Goal: Transaction & Acquisition: Book appointment/travel/reservation

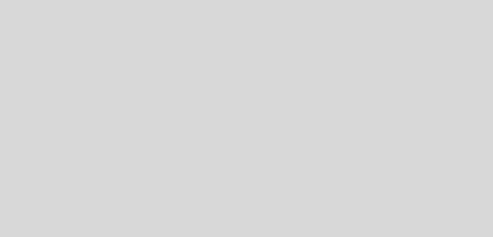
select select "pt"
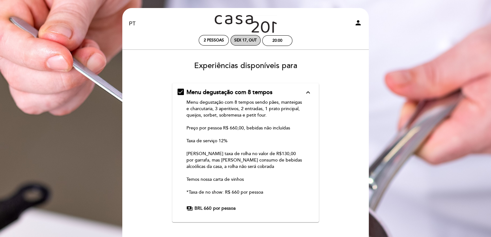
click at [246, 38] on div "Sex 17, out" at bounding box center [245, 40] width 30 height 11
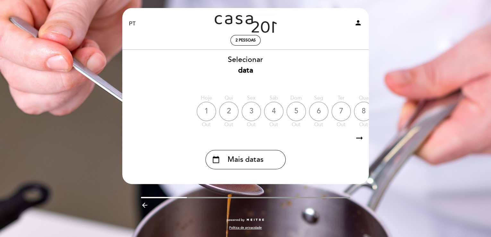
click at [270, 115] on div "4" at bounding box center [273, 111] width 19 height 19
click at [243, 41] on span "2 pessoas" at bounding box center [246, 40] width 20 height 5
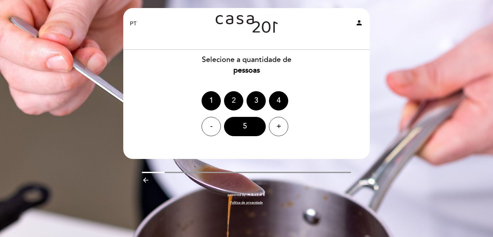
click at [234, 102] on div "2" at bounding box center [233, 100] width 19 height 19
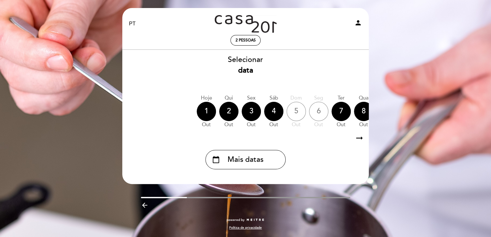
click at [360, 139] on icon "arrow_right_alt" at bounding box center [360, 138] width 10 height 14
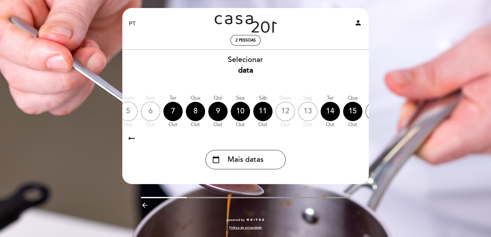
scroll to position [0, 187]
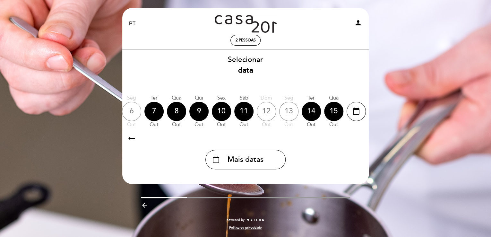
click at [309, 110] on div "14" at bounding box center [311, 111] width 19 height 19
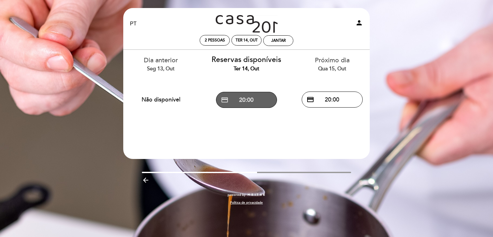
click at [252, 100] on button "credit_card 20:00" at bounding box center [246, 100] width 61 height 16
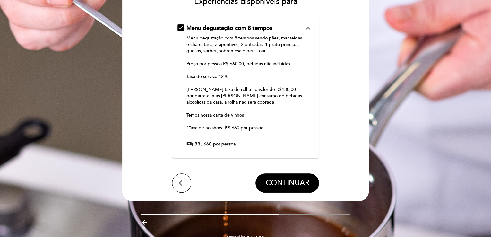
scroll to position [81, 0]
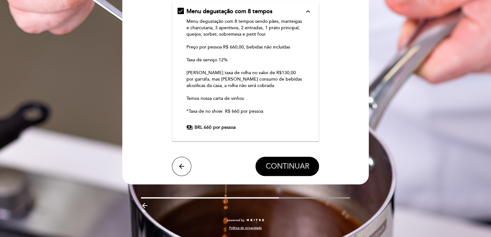
click at [294, 165] on span "CONTINUAR" at bounding box center [287, 166] width 44 height 9
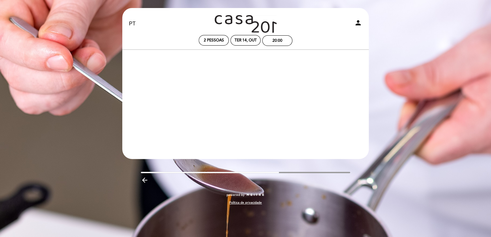
scroll to position [0, 0]
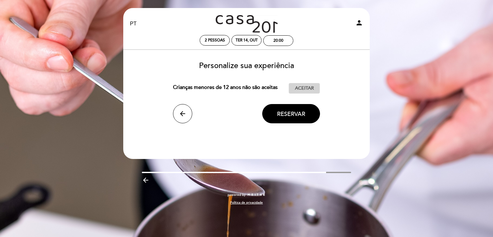
click at [307, 90] on span "Aceitar" at bounding box center [304, 88] width 19 height 7
click at [294, 113] on span "Reservar" at bounding box center [291, 113] width 28 height 7
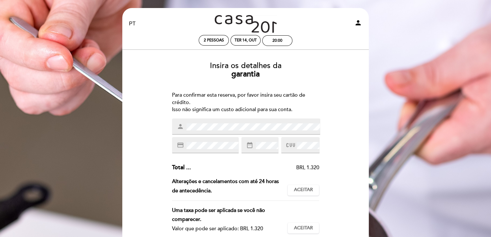
click at [212, 141] on div "credit_card" at bounding box center [205, 145] width 67 height 16
click at [296, 143] on span at bounding box center [308, 146] width 24 height 8
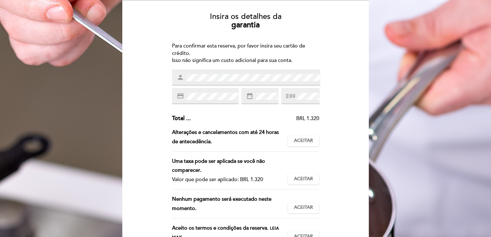
scroll to position [64, 0]
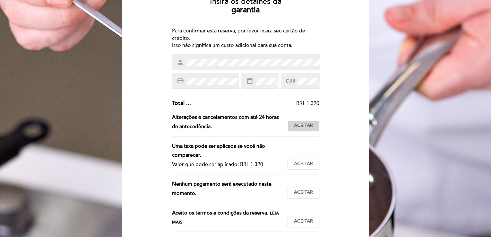
click at [307, 126] on span "Aceitar" at bounding box center [303, 125] width 19 height 7
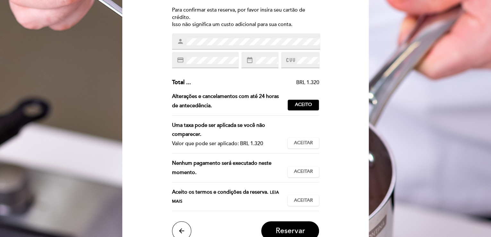
scroll to position [96, 0]
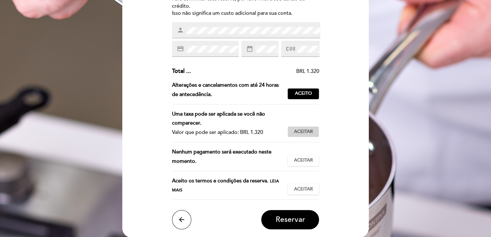
click at [301, 131] on span "Aceitar" at bounding box center [303, 131] width 19 height 7
click at [301, 162] on span "Aceitar" at bounding box center [303, 160] width 19 height 7
click at [311, 188] on span "Aceitar" at bounding box center [303, 189] width 19 height 7
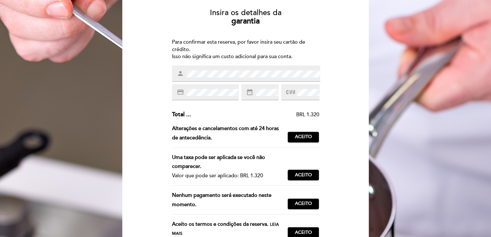
scroll to position [149, 0]
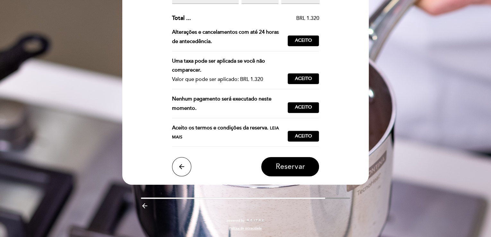
click at [290, 168] on span "Reservar" at bounding box center [290, 166] width 30 height 9
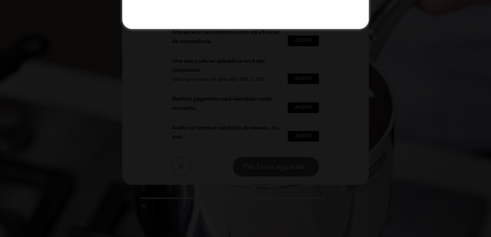
scroll to position [0, 0]
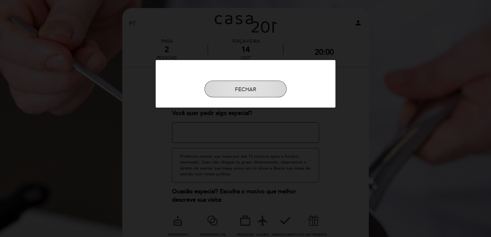
click at [247, 90] on button "FECHAR" at bounding box center [245, 89] width 82 height 17
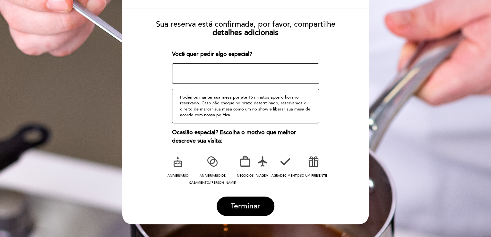
scroll to position [64, 0]
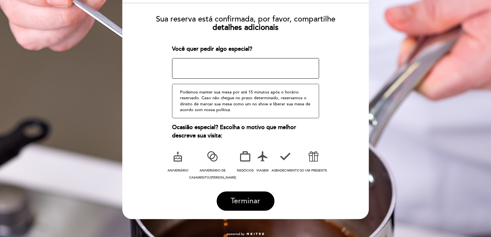
click at [245, 202] on span "Terminar" at bounding box center [246, 200] width 30 height 9
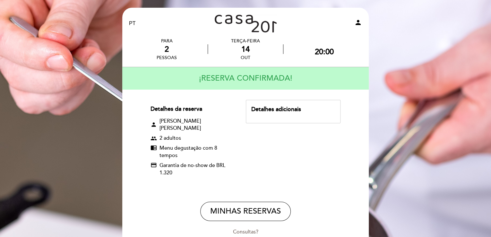
scroll to position [0, 0]
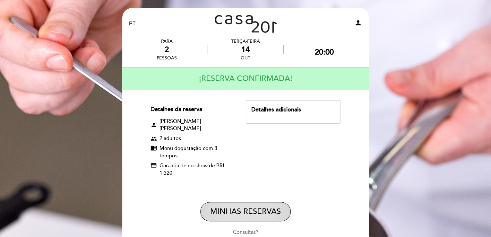
click at [240, 204] on button "MINHAS RESERVAS" at bounding box center [245, 211] width 91 height 19
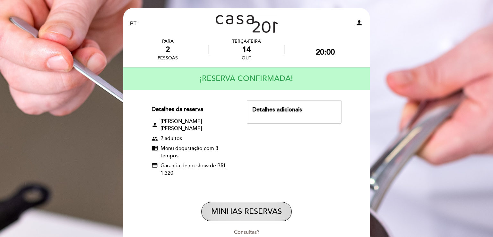
select select "pt"
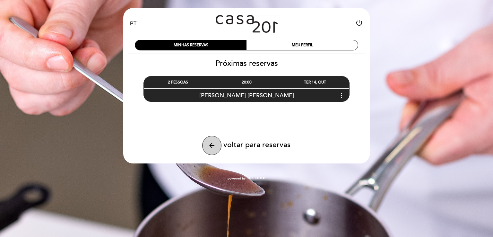
click at [216, 143] on button "arrow_back" at bounding box center [211, 145] width 19 height 19
select select "pt"
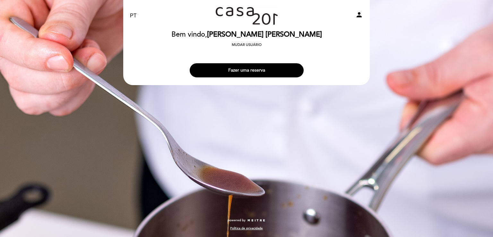
click at [249, 67] on button "Fazer uma reserva" at bounding box center [247, 70] width 114 height 14
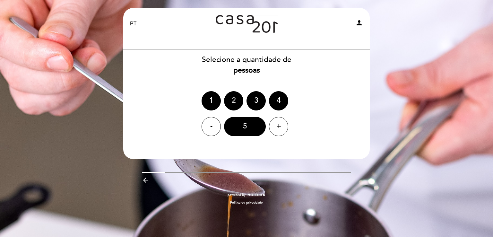
click at [233, 100] on div "2" at bounding box center [233, 100] width 19 height 19
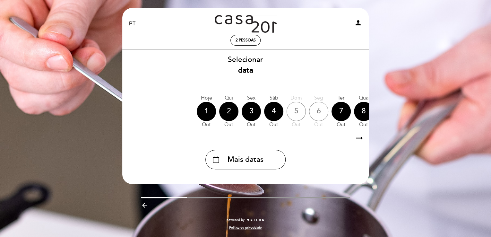
click at [229, 114] on div "2" at bounding box center [228, 111] width 19 height 19
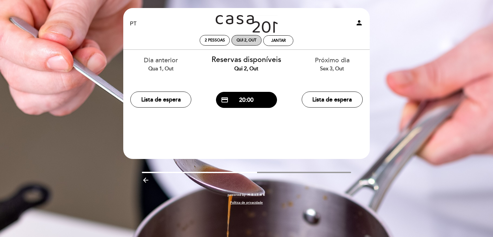
click at [250, 39] on div "Qui 2, out" at bounding box center [247, 40] width 20 height 5
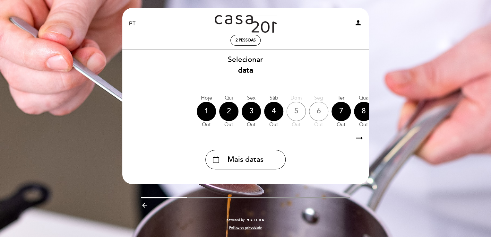
click at [362, 138] on icon "arrow_right_alt" at bounding box center [360, 138] width 10 height 14
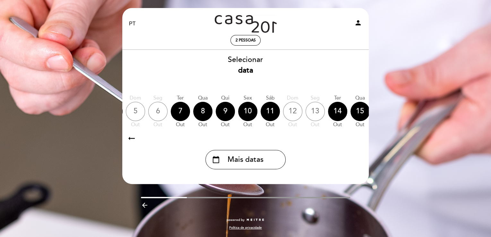
scroll to position [0, 187]
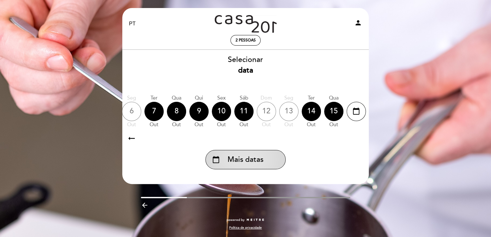
click at [257, 159] on span "Mais datas" at bounding box center [246, 159] width 36 height 11
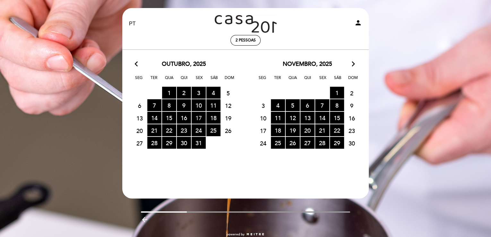
click at [196, 117] on span "17 RESERVAS DISPONÍVEIS" at bounding box center [199, 118] width 14 height 12
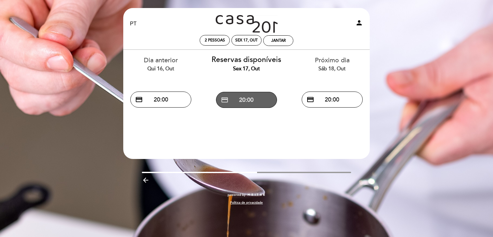
click at [245, 99] on button "credit_card 20:00" at bounding box center [246, 100] width 61 height 16
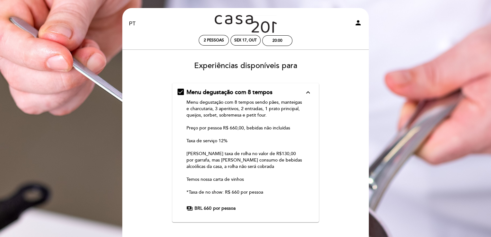
click at [307, 91] on icon "expand_less" at bounding box center [308, 93] width 8 height 8
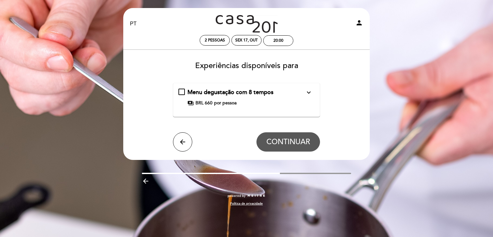
click at [307, 91] on icon "expand_more" at bounding box center [309, 93] width 8 height 8
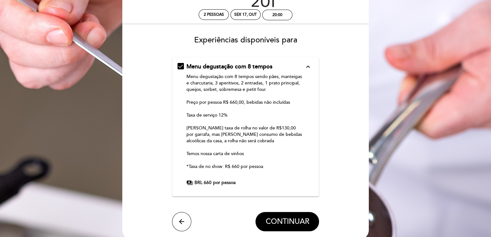
scroll to position [0, 0]
